Goal: Task Accomplishment & Management: Manage account settings

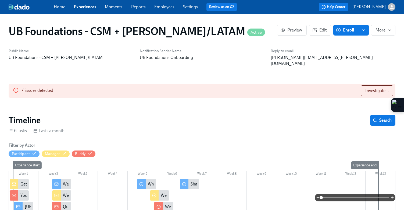
scroll to position [0, 1121]
click at [370, 88] on span "Investigate..." at bounding box center [376, 90] width 23 height 5
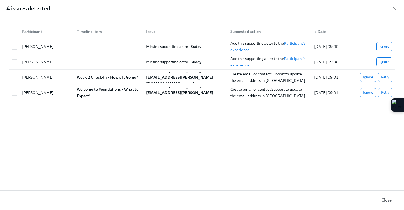
click at [396, 9] on icon "button" at bounding box center [394, 8] width 5 height 5
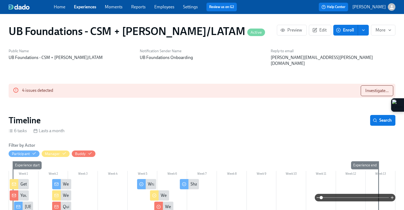
click at [86, 6] on link "Experiences" at bounding box center [85, 6] width 22 height 5
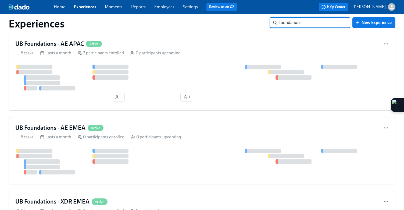
scroll to position [183, 0]
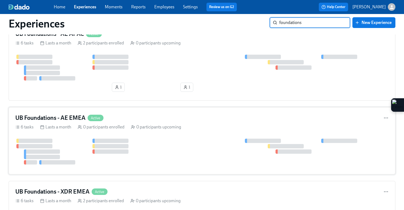
type input "foundations"
click at [189, 128] on div "6 tasks Lasts a month 0 participants enrolled 0 participants upcoming" at bounding box center [202, 127] width 374 height 6
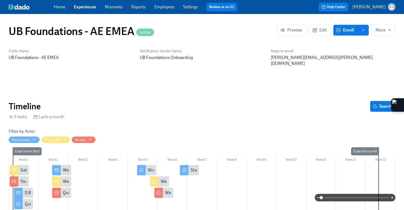
click at [343, 30] on span "Enroll" at bounding box center [345, 29] width 17 height 5
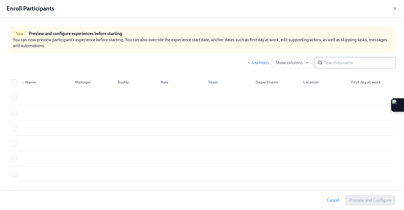
click at [336, 61] on input "search" at bounding box center [360, 62] width 71 height 11
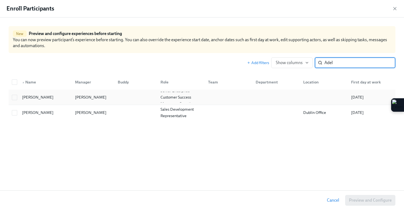
type input "Adel"
click at [136, 101] on div at bounding box center [134, 97] width 43 height 11
checkbox input "true"
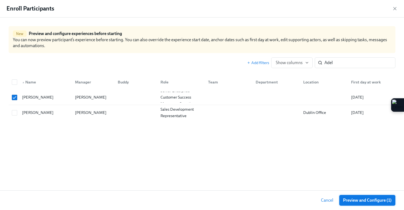
click at [345, 199] on span "Preview and Configure (1)" at bounding box center [367, 199] width 49 height 5
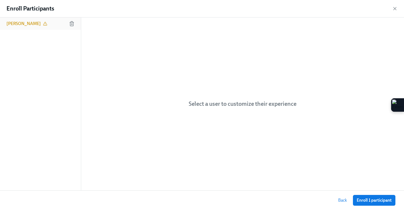
click at [27, 27] on div "[PERSON_NAME]" at bounding box center [40, 23] width 81 height 12
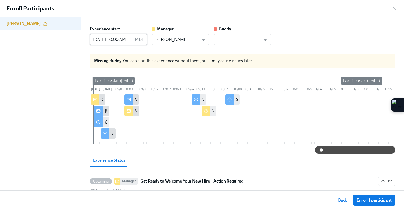
click at [105, 40] on input "[DATE] 10:00 AM" at bounding box center [111, 39] width 43 height 11
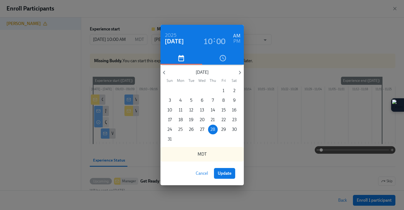
click at [182, 129] on p "25" at bounding box center [180, 129] width 5 height 6
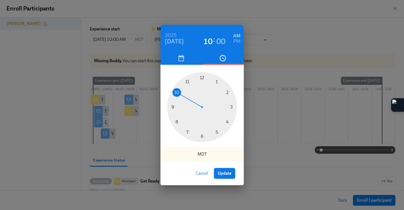
click at [227, 174] on span "Update" at bounding box center [225, 172] width 14 height 5
type input "[DATE] 10:00 AM"
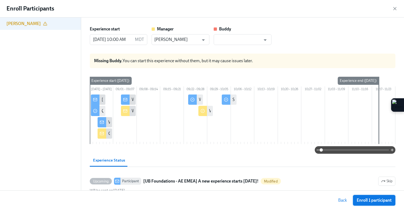
click at [360, 200] on span "Enroll 1 participant" at bounding box center [374, 199] width 35 height 5
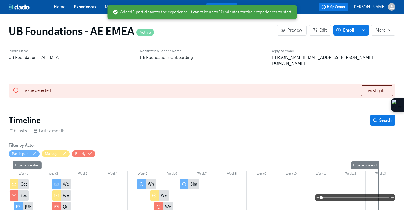
scroll to position [0, 119]
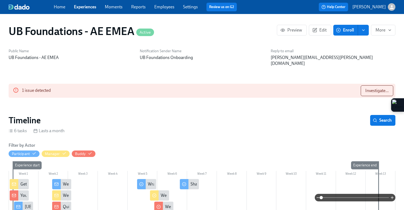
click at [81, 9] on link "Experiences" at bounding box center [85, 6] width 22 height 5
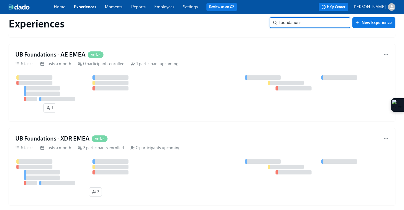
scroll to position [247, 0]
type input "foundations"
click at [180, 151] on div "UB Foundations - XDR EMEA Active 6 tasks Lasts a month 2 participants enrolled …" at bounding box center [202, 165] width 387 height 77
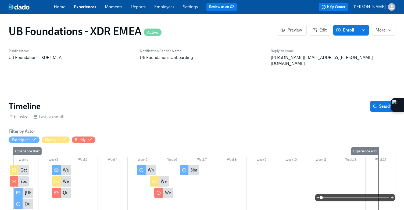
scroll to position [0, 253]
click at [333, 34] on button "Enroll" at bounding box center [345, 30] width 25 height 11
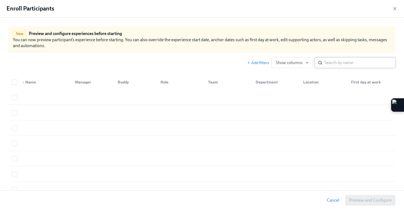
click at [324, 64] on div "​" at bounding box center [355, 62] width 81 height 11
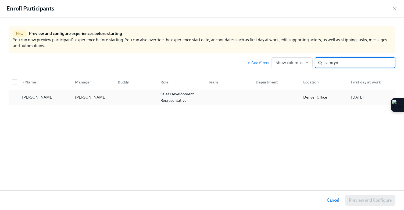
type input "camryn"
click at [148, 97] on div at bounding box center [134, 97] width 43 height 11
checkbox input "true"
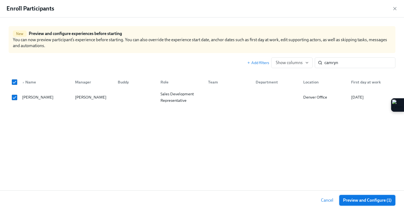
click at [355, 201] on span "Preview and Configure (1)" at bounding box center [367, 199] width 49 height 5
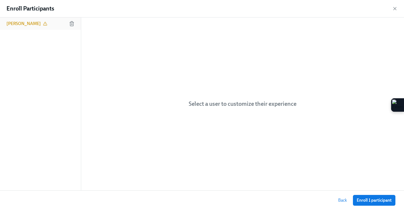
click at [27, 26] on h6 "[PERSON_NAME]" at bounding box center [23, 24] width 34 height 6
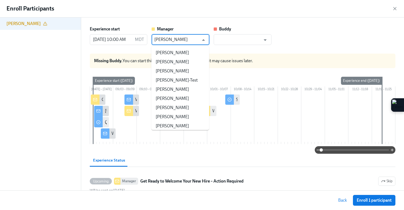
click at [160, 38] on input "[PERSON_NAME]" at bounding box center [176, 39] width 45 height 11
click at [173, 113] on li "[PERSON_NAME]" at bounding box center [180, 116] width 58 height 9
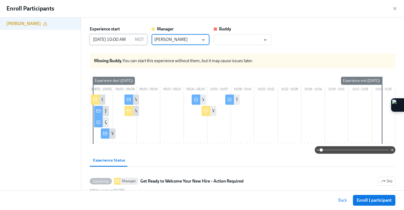
type input "[PERSON_NAME]"
click at [111, 40] on input "[DATE] 10:00 AM" at bounding box center [111, 39] width 43 height 11
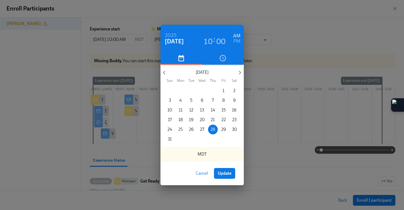
click at [181, 129] on p "25" at bounding box center [180, 129] width 5 height 6
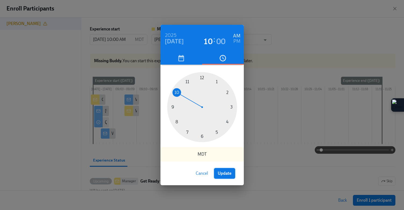
click at [224, 171] on span "Update" at bounding box center [225, 172] width 14 height 5
type input "[DATE] 10:00 AM"
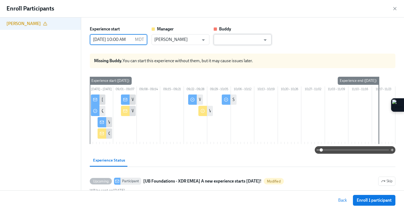
click at [251, 35] on input "text" at bounding box center [238, 39] width 45 height 11
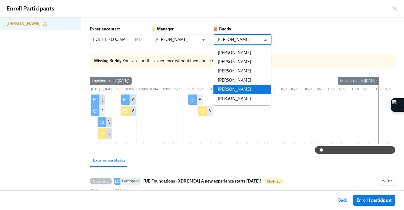
click at [241, 91] on li "[PERSON_NAME]" at bounding box center [243, 89] width 58 height 9
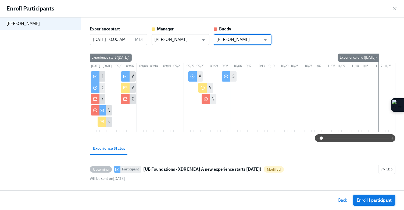
type input "[PERSON_NAME]"
click at [359, 200] on span "Enroll 1 participant" at bounding box center [374, 199] width 35 height 5
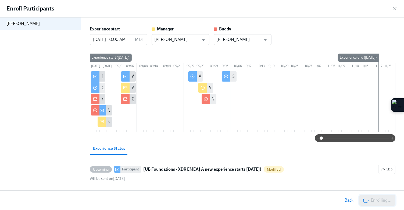
scroll to position [0, 676]
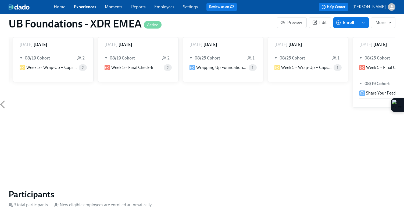
scroll to position [376, 0]
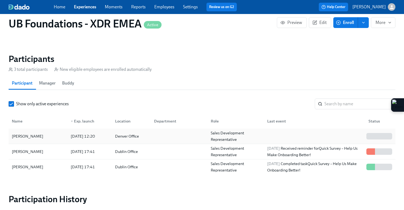
click at [74, 133] on div "[DATE] 12:20" at bounding box center [83, 136] width 29 height 6
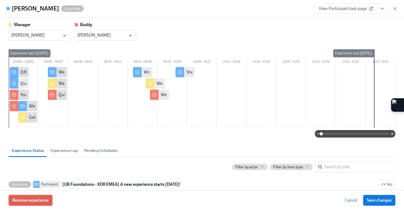
click at [31, 200] on span "Remove experience" at bounding box center [30, 199] width 36 height 5
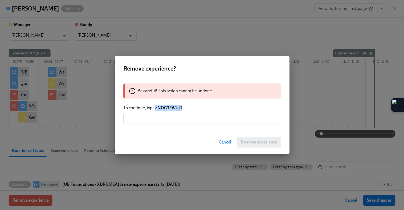
drag, startPoint x: 187, startPoint y: 106, endPoint x: 156, endPoint y: 108, distance: 31.0
click at [156, 108] on p "To continue, type aNOG3EWUjJ" at bounding box center [202, 108] width 158 height 6
copy strong "aNOG3EWUjJ"
click at [155, 118] on input "text" at bounding box center [202, 118] width 158 height 11
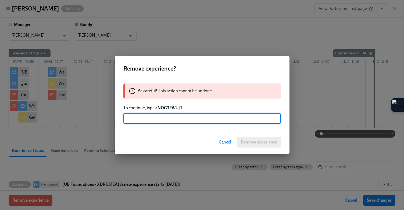
paste input "aNOG3EWUjJ"
type input "aNOG3EWUjJ"
click at [263, 142] on span "Remove experience" at bounding box center [259, 141] width 36 height 5
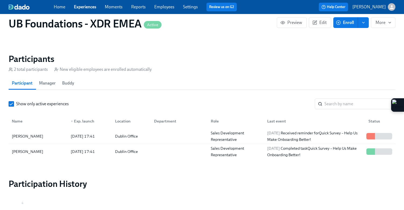
scroll to position [0, 289]
click at [88, 7] on link "Experiences" at bounding box center [85, 6] width 22 height 5
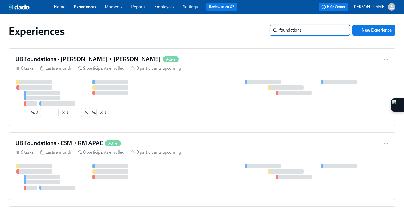
type input "foundations"
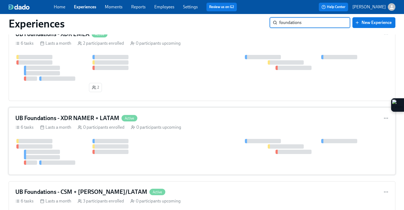
scroll to position [351, 0]
click at [175, 134] on div "UB Foundations - XDR NAMER + LATAM Active 6 tasks Lasts a month 0 participants …" at bounding box center [202, 140] width 387 height 67
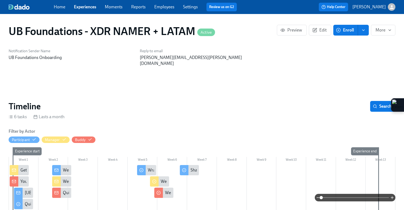
click at [348, 29] on span "Enroll" at bounding box center [345, 29] width 17 height 5
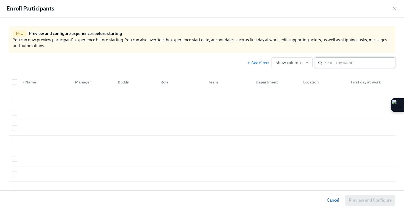
click at [349, 63] on input "search" at bounding box center [360, 62] width 71 height 11
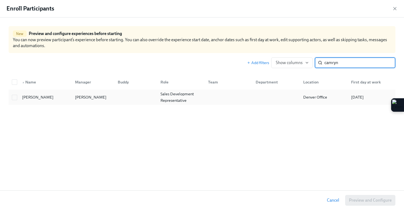
type input "camryn"
click at [91, 99] on div "[PERSON_NAME]" at bounding box center [91, 97] width 36 height 6
checkbox input "true"
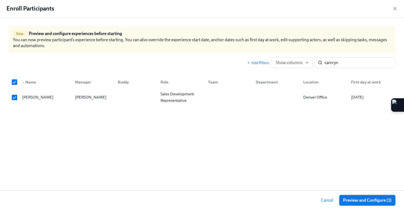
click at [363, 198] on span "Preview and Configure (1)" at bounding box center [367, 199] width 49 height 5
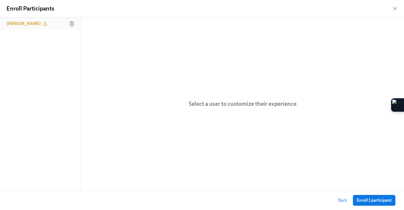
click at [28, 24] on h6 "[PERSON_NAME]" at bounding box center [23, 24] width 34 height 6
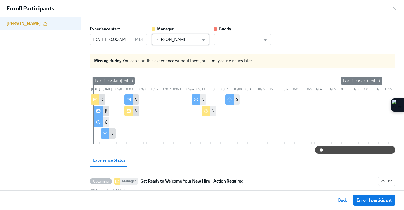
click at [170, 42] on input "[PERSON_NAME]" at bounding box center [176, 39] width 45 height 11
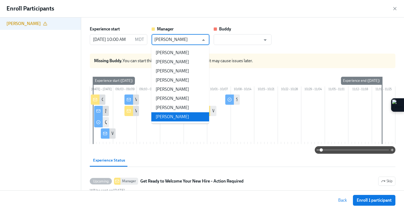
click at [174, 118] on li "[PERSON_NAME]" at bounding box center [180, 116] width 58 height 9
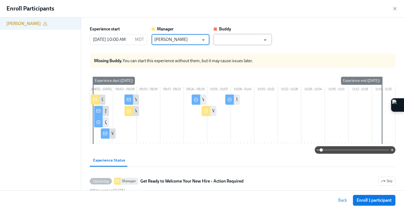
type input "[PERSON_NAME]"
click at [227, 40] on input "text" at bounding box center [238, 39] width 45 height 11
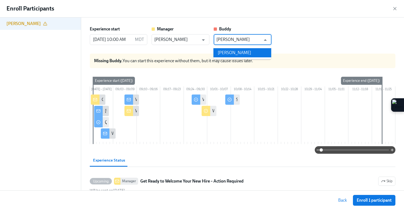
click at [228, 50] on li "[PERSON_NAME]" at bounding box center [243, 52] width 58 height 9
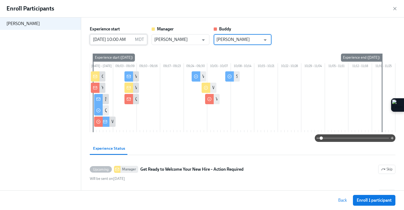
type input "[PERSON_NAME]"
click at [103, 38] on input "[DATE] 10:00 AM" at bounding box center [111, 39] width 43 height 11
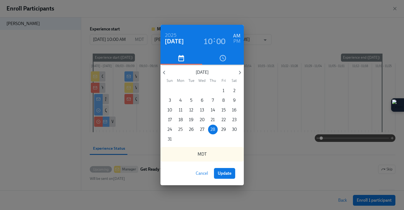
click at [183, 129] on span "25" at bounding box center [181, 129] width 10 height 6
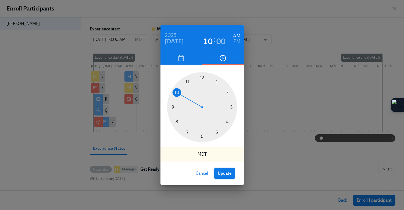
click at [228, 174] on span "Update" at bounding box center [225, 172] width 14 height 5
type input "[DATE] 10:00 AM"
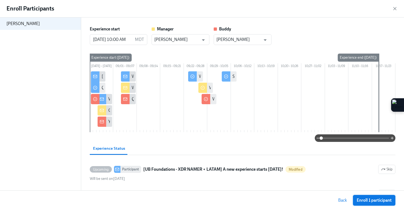
click at [363, 202] on span "Enroll 1 participant" at bounding box center [374, 199] width 35 height 5
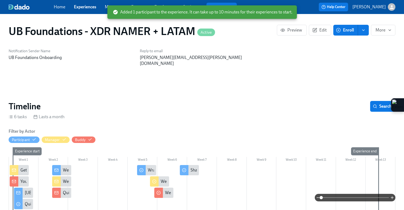
scroll to position [0, 168]
click at [342, 27] on button "Enroll" at bounding box center [345, 30] width 25 height 11
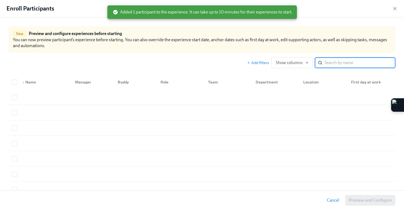
click at [330, 63] on input "search" at bounding box center [360, 62] width 71 height 11
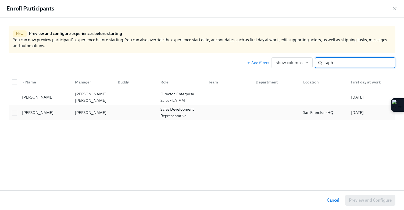
type input "raph"
click at [152, 117] on div at bounding box center [134, 112] width 43 height 11
checkbox input "true"
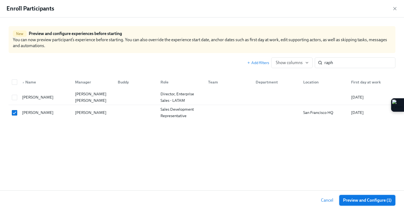
click at [380, 200] on span "Preview and Configure (1)" at bounding box center [367, 199] width 49 height 5
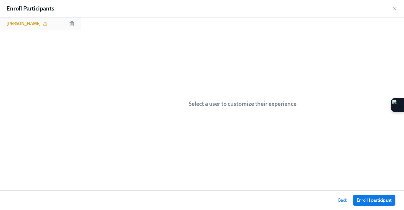
click at [27, 23] on h6 "[PERSON_NAME]" at bounding box center [23, 24] width 34 height 6
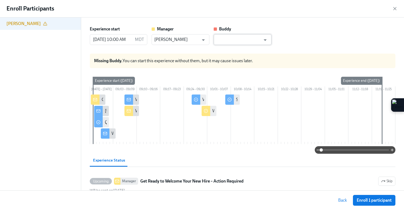
click at [221, 40] on input "text" at bounding box center [238, 39] width 45 height 11
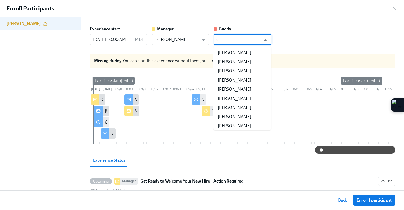
type input "c"
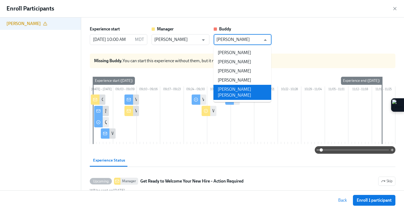
type input "[PERSON_NAME]"
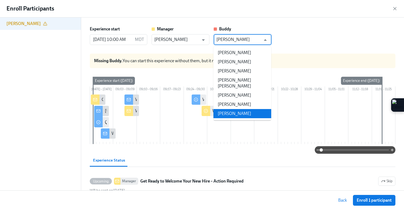
click at [228, 109] on li "[PERSON_NAME]" at bounding box center [243, 113] width 58 height 9
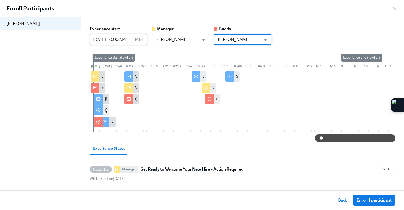
type input "[PERSON_NAME]"
click at [108, 38] on input "[DATE] 10:00 AM" at bounding box center [111, 39] width 43 height 11
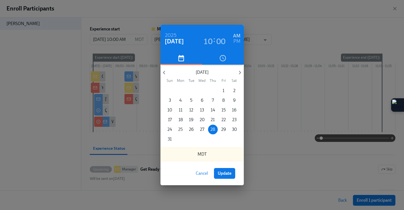
click at [184, 129] on span "25" at bounding box center [181, 129] width 10 height 6
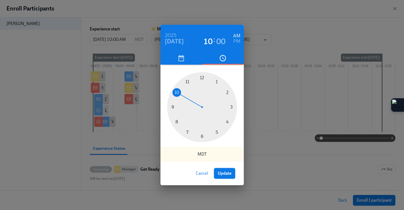
click at [230, 176] on button "Update" at bounding box center [224, 173] width 21 height 11
type input "[DATE] 10:00 AM"
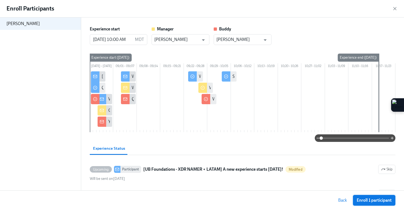
click at [368, 200] on span "Enroll 1 participant" at bounding box center [374, 199] width 35 height 5
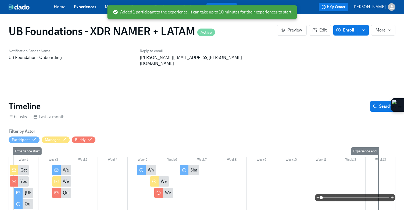
scroll to position [0, 204]
click at [82, 7] on link "Experiences" at bounding box center [85, 6] width 22 height 5
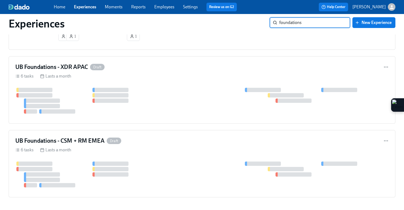
scroll to position [587, 0]
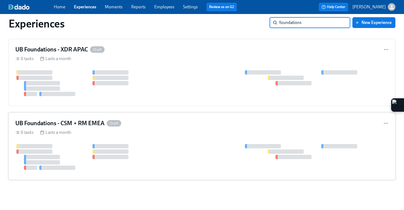
type input "foundations"
click at [164, 128] on div "UB Foundations - CSM + RM EMEA Draft 6 tasks Lasts a month" at bounding box center [202, 145] width 387 height 67
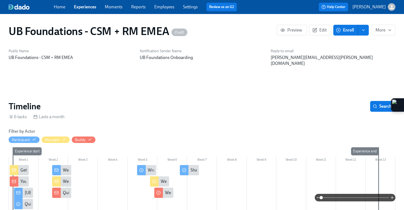
click at [337, 33] on button "Enroll" at bounding box center [345, 30] width 25 height 11
click at [343, 22] on div "UB Foundations - CSM + RM EMEA Draft Preview Edit Enroll More" at bounding box center [202, 31] width 396 height 22
click at [339, 31] on icon "button" at bounding box center [338, 30] width 5 height 5
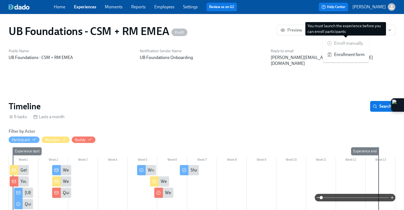
click at [340, 40] on div "Enroll manually" at bounding box center [346, 43] width 46 height 11
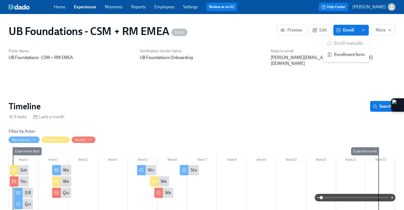
click at [317, 32] on span "Edit" at bounding box center [320, 29] width 13 height 5
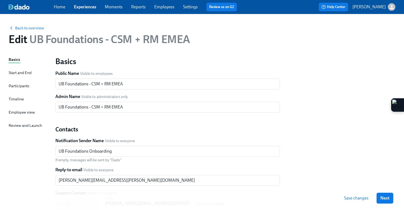
click at [381, 200] on span "Next" at bounding box center [385, 197] width 9 height 5
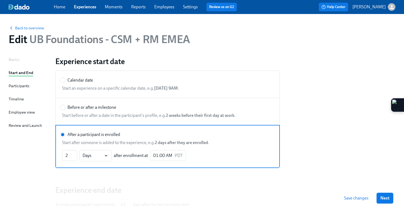
click at [386, 195] on button "Next" at bounding box center [385, 198] width 17 height 11
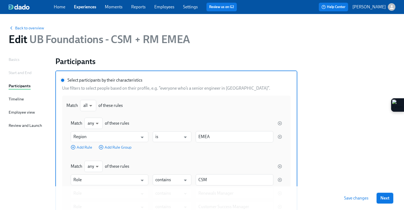
click at [386, 196] on span "Next" at bounding box center [385, 197] width 9 height 5
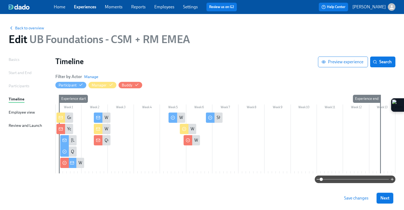
click at [385, 197] on span "Next" at bounding box center [385, 197] width 9 height 5
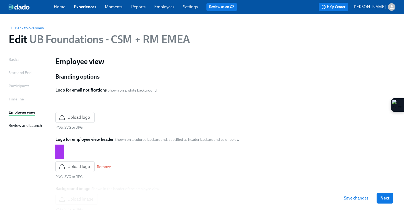
click at [385, 197] on span "Next" at bounding box center [385, 197] width 9 height 5
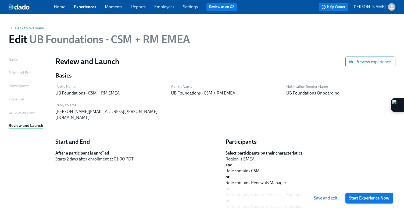
click at [383, 198] on span "Start Experience Now" at bounding box center [369, 197] width 40 height 5
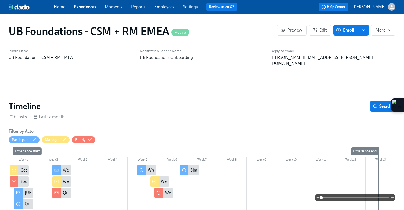
click at [340, 32] on icon "button" at bounding box center [338, 30] width 5 height 5
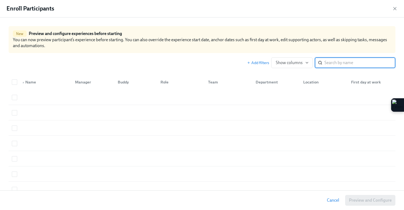
click at [326, 60] on input "search" at bounding box center [360, 62] width 71 height 11
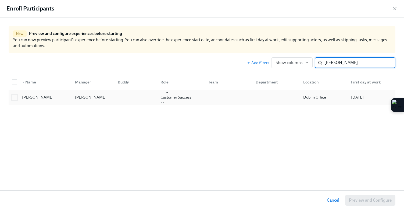
type input "[PERSON_NAME]"
click at [17, 96] on span at bounding box center [14, 97] width 5 height 5
checkbox input "true"
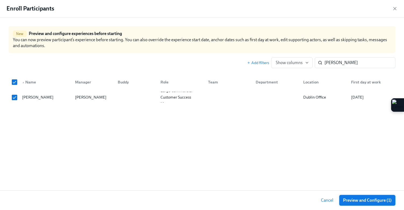
click at [350, 202] on span "Preview and Configure (1)" at bounding box center [367, 199] width 49 height 5
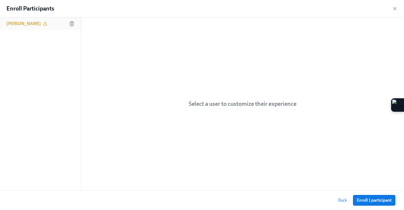
click at [37, 27] on div "[PERSON_NAME]" at bounding box center [40, 23] width 81 height 12
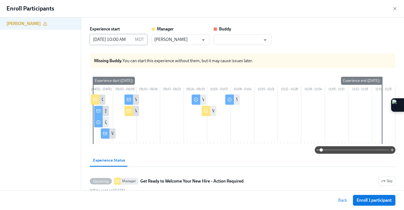
click at [104, 40] on input "[DATE] 10:00 AM" at bounding box center [111, 39] width 43 height 11
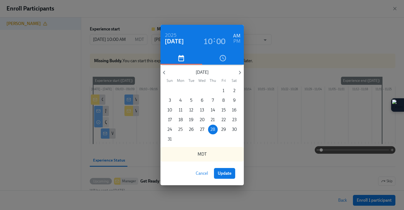
click at [179, 127] on p "25" at bounding box center [180, 129] width 5 height 6
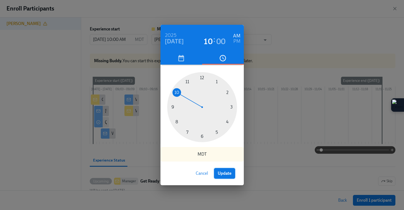
click at [223, 174] on span "Update" at bounding box center [225, 172] width 14 height 5
type input "[DATE] 10:00 AM"
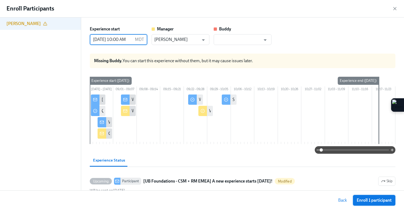
click at [380, 200] on span "Enroll 1 participant" at bounding box center [374, 199] width 35 height 5
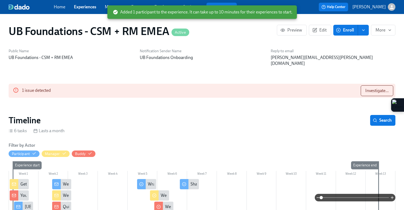
scroll to position [0, 119]
